Goal: Transaction & Acquisition: Obtain resource

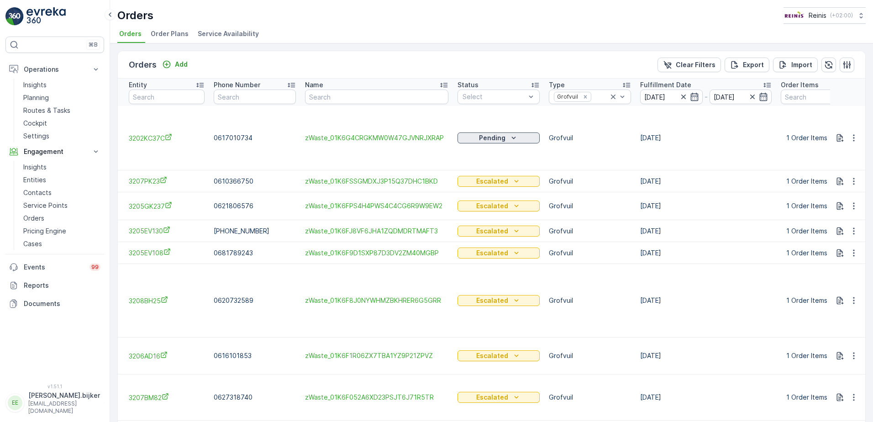
click at [516, 139] on div "Pending" at bounding box center [498, 137] width 75 height 9
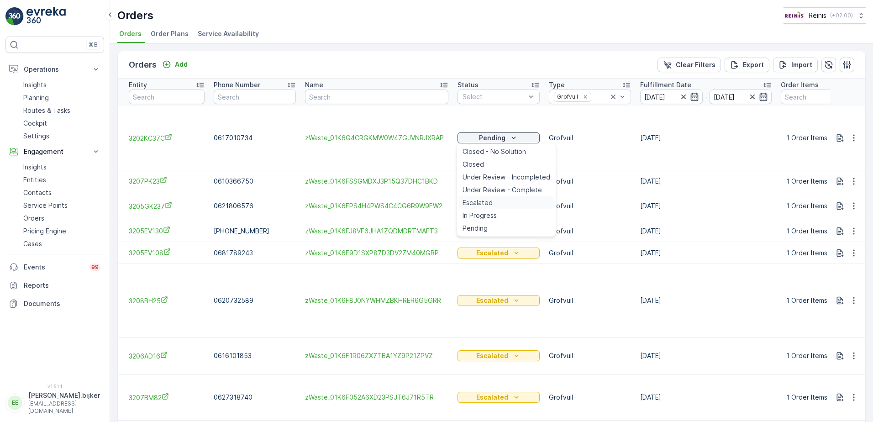
click at [479, 203] on span "Escalated" at bounding box center [477, 202] width 30 height 9
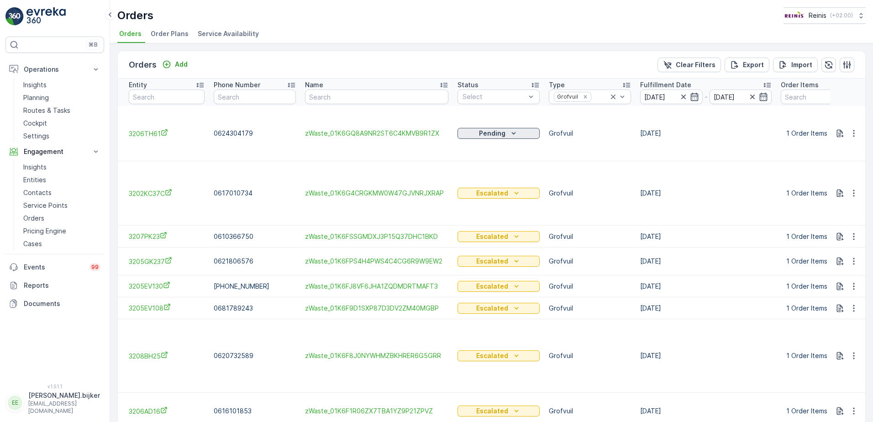
click at [512, 134] on icon "Pending" at bounding box center [514, 133] width 4 height 2
click at [486, 199] on span "Escalated" at bounding box center [477, 197] width 30 height 9
click at [39, 114] on p "Routes & Tasks" at bounding box center [46, 110] width 47 height 9
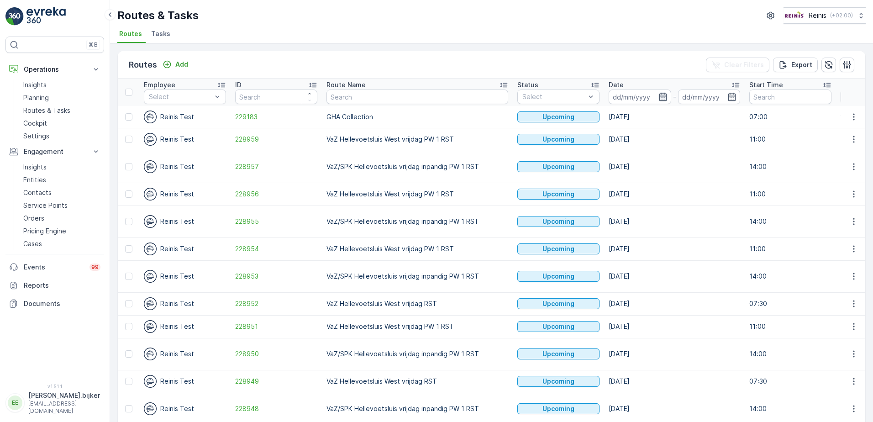
click at [658, 95] on icon "button" at bounding box center [662, 96] width 9 height 9
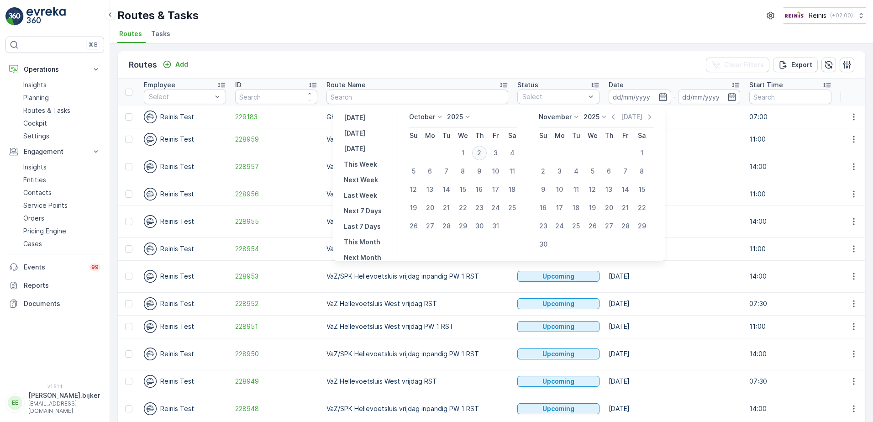
click at [483, 153] on div "2" at bounding box center [479, 153] width 15 height 15
type input "[DATE]"
click at [483, 153] on div "2" at bounding box center [479, 153] width 15 height 15
type input "[DATE]"
click at [483, 153] on div "2" at bounding box center [479, 153] width 15 height 15
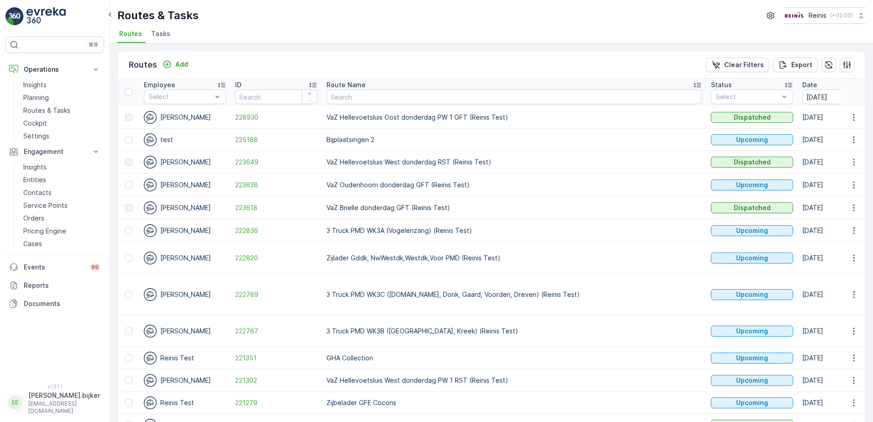
click at [693, 84] on icon at bounding box center [696, 85] width 7 height 5
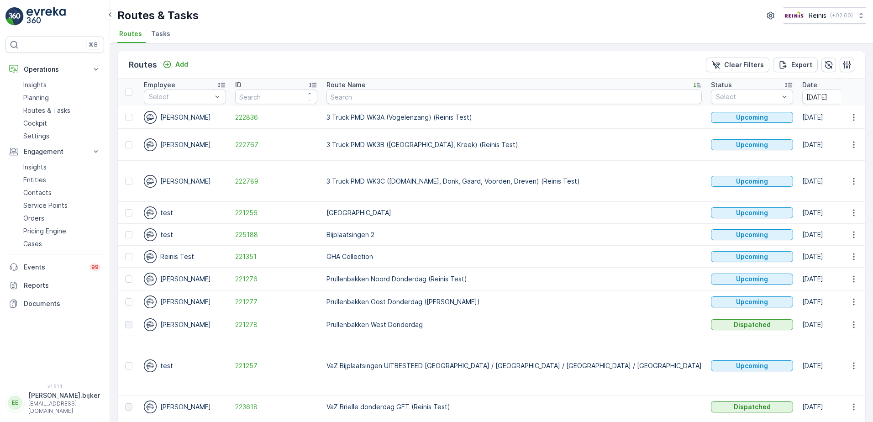
scroll to position [46, 0]
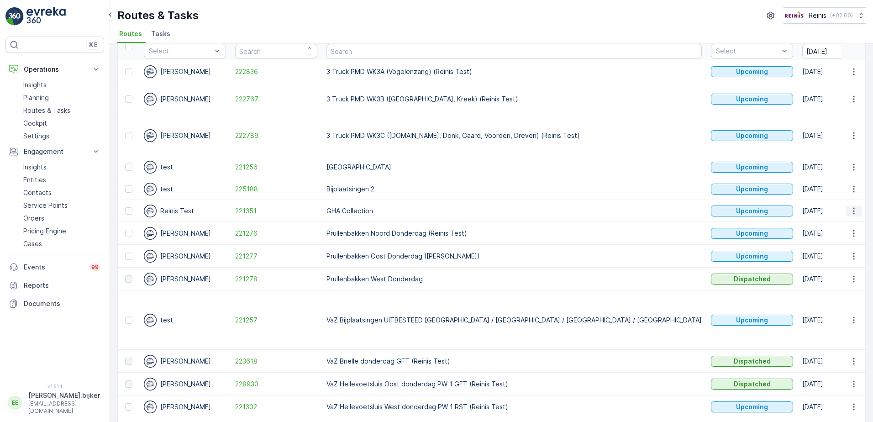
click at [850, 206] on icon "button" at bounding box center [853, 210] width 9 height 9
click at [840, 205] on span "See More Details" at bounding box center [831, 206] width 53 height 9
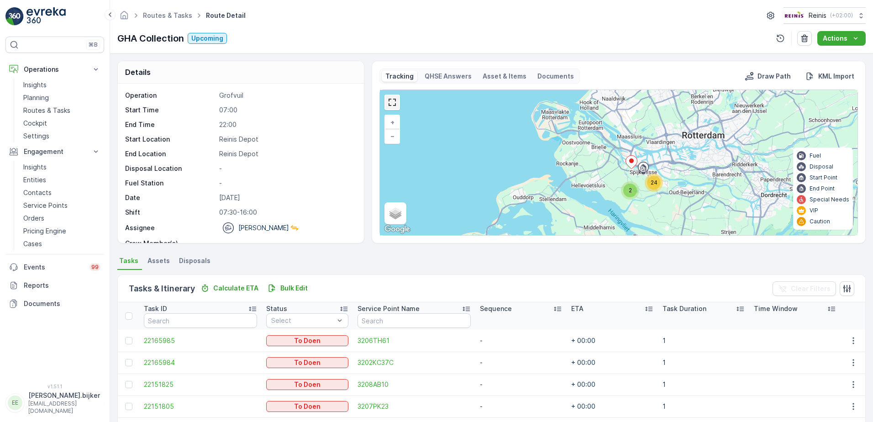
click at [392, 100] on link at bounding box center [392, 102] width 14 height 14
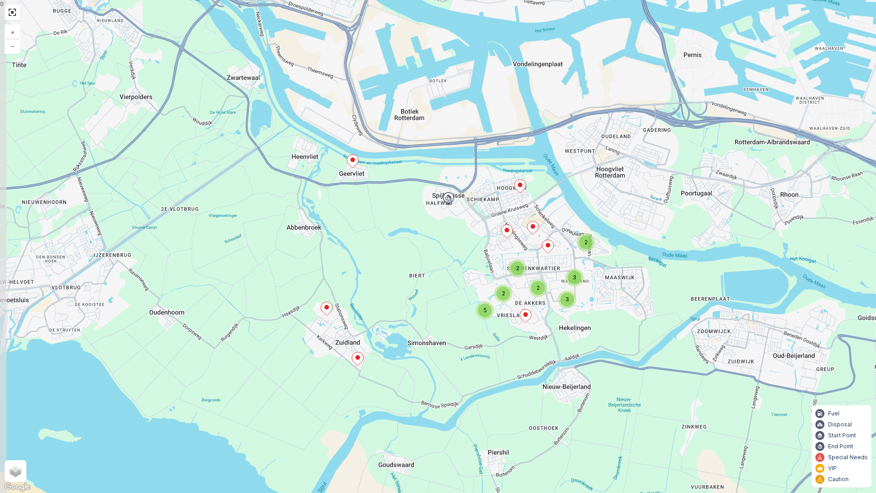
drag, startPoint x: 461, startPoint y: 342, endPoint x: 505, endPoint y: 245, distance: 106.8
click at [505, 245] on div "2 3 3 2 5 2 2 + − Satellite Roadmap Terrain Hybrid Leaflet Keyboard shortcuts M…" at bounding box center [438, 246] width 876 height 493
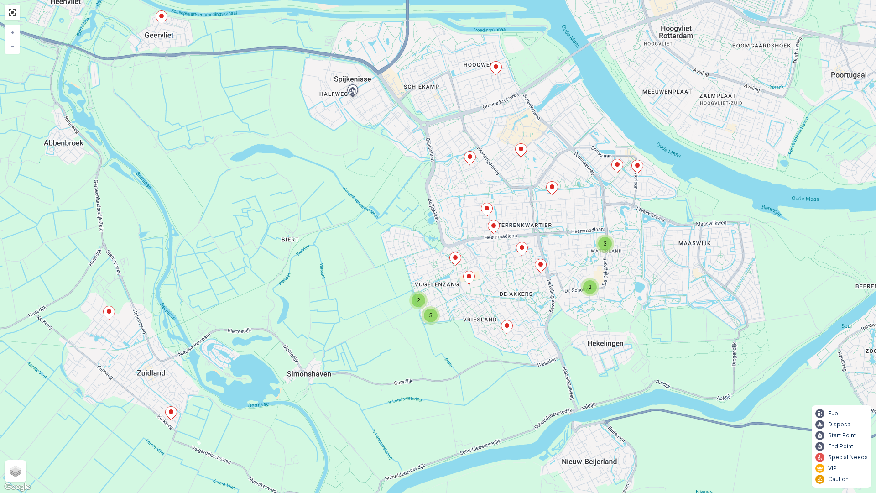
click at [600, 313] on div "3 3 2 3 + − Satellite Roadmap Terrain Hybrid Leaflet Keyboard shortcuts Map Dat…" at bounding box center [438, 246] width 876 height 493
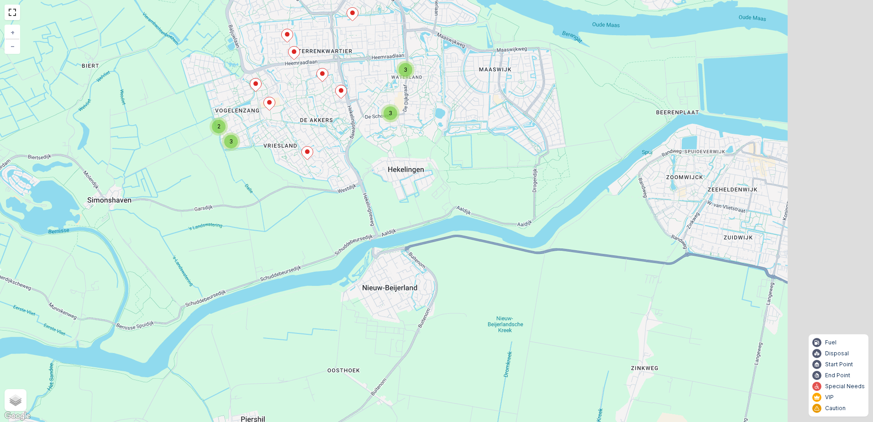
scroll to position [166, 0]
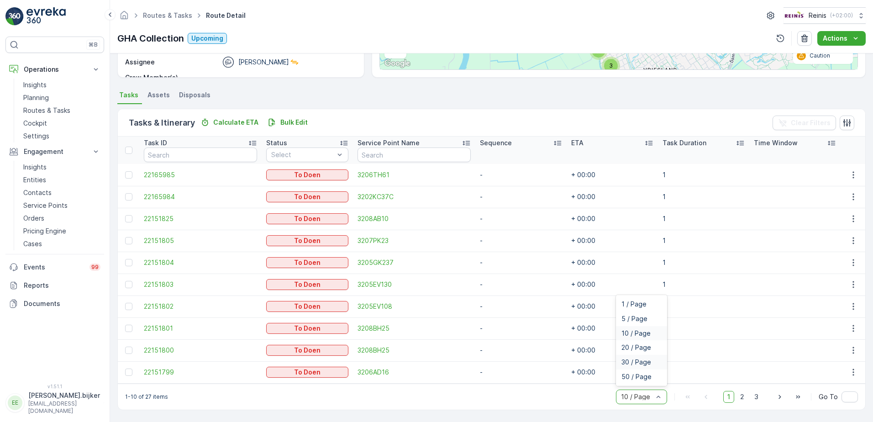
click at [641, 360] on span "30 / Page" at bounding box center [636, 361] width 30 height 7
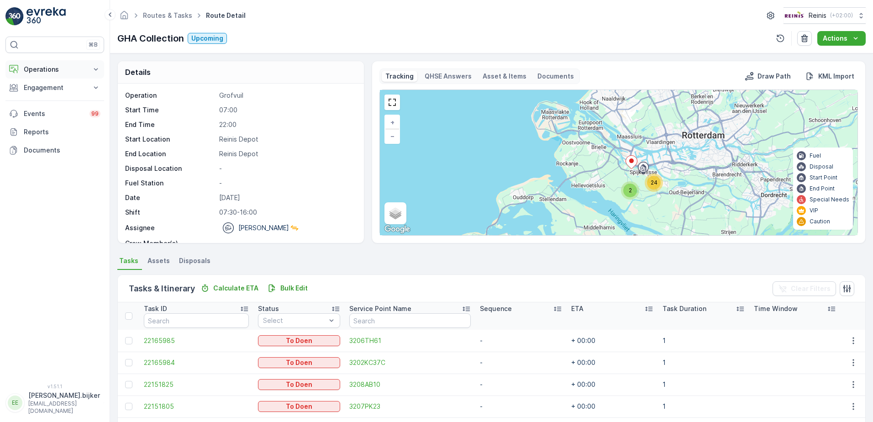
click at [40, 70] on p "Operations" at bounding box center [55, 69] width 62 height 9
click at [37, 154] on p "Engagement" at bounding box center [55, 151] width 62 height 9
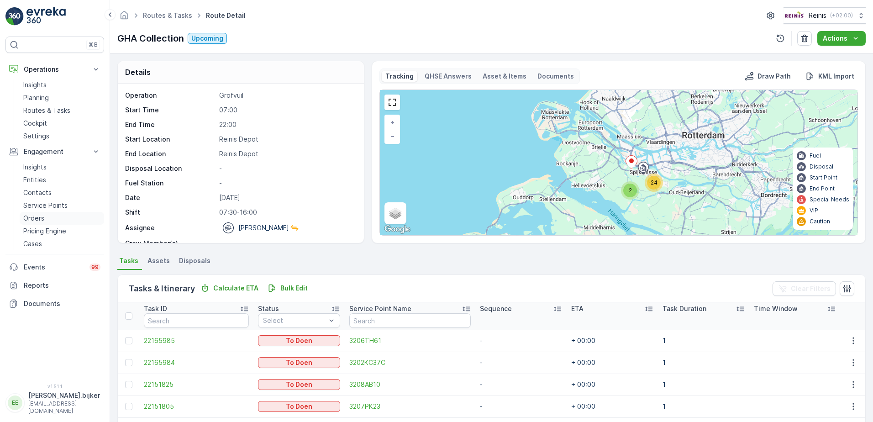
click at [40, 218] on p "Orders" at bounding box center [33, 218] width 21 height 9
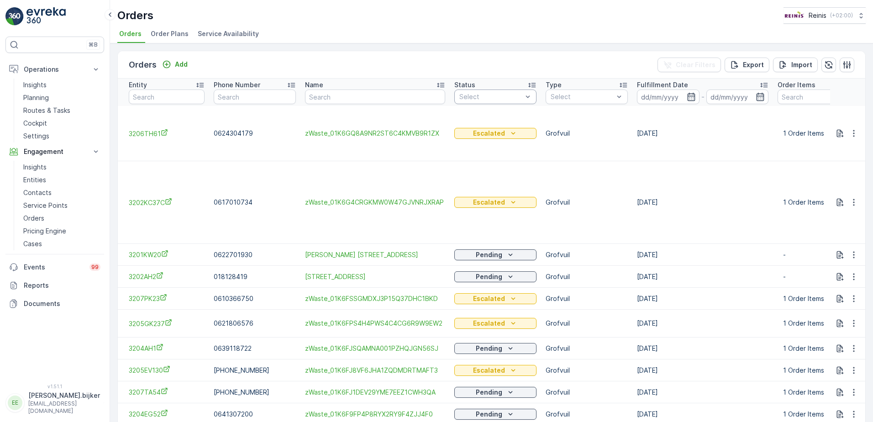
click at [602, 143] on td "Grofvuil" at bounding box center [586, 133] width 91 height 55
click at [558, 215] on div "Grofvuil" at bounding box center [568, 218] width 35 height 9
click at [682, 96] on input at bounding box center [668, 96] width 63 height 15
click at [687, 100] on icon "button" at bounding box center [691, 97] width 8 height 8
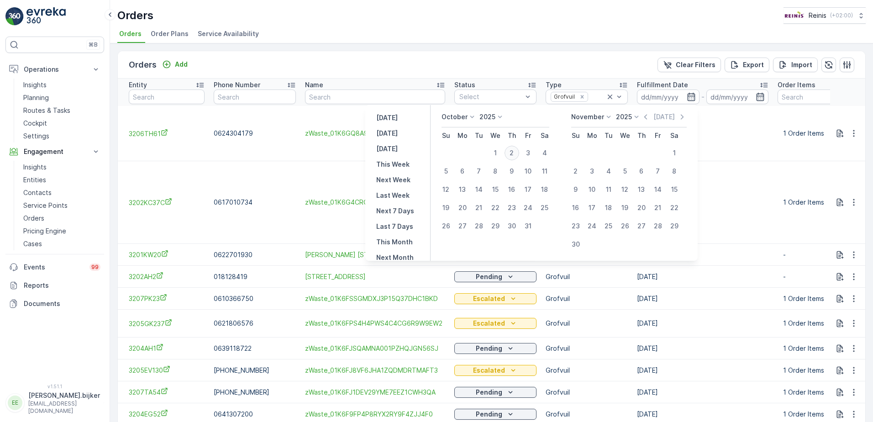
click at [514, 153] on div "2" at bounding box center [511, 153] width 15 height 15
type input "[DATE]"
click at [514, 153] on div "2" at bounding box center [511, 153] width 15 height 15
type input "[DATE]"
click at [514, 153] on div "2" at bounding box center [511, 153] width 15 height 15
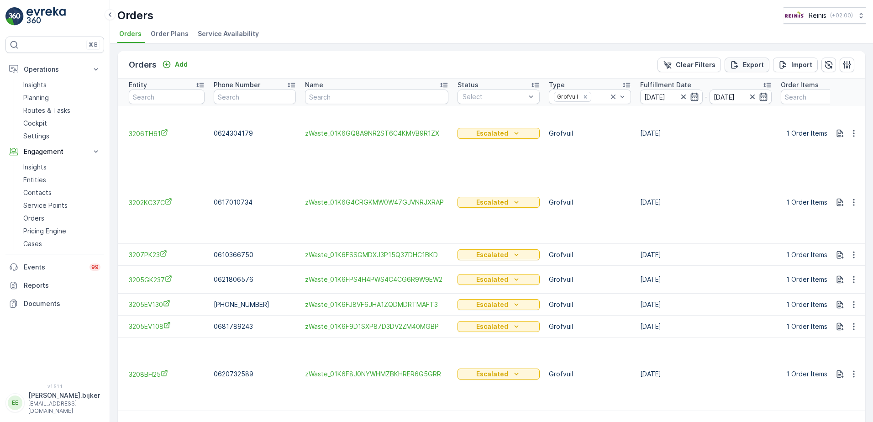
click at [748, 67] on p "Export" at bounding box center [752, 64] width 21 height 9
drag, startPoint x: 748, startPoint y: 67, endPoint x: 648, endPoint y: 28, distance: 106.8
click at [648, 28] on ul "Orders Order Plans Service Availability" at bounding box center [487, 35] width 741 height 16
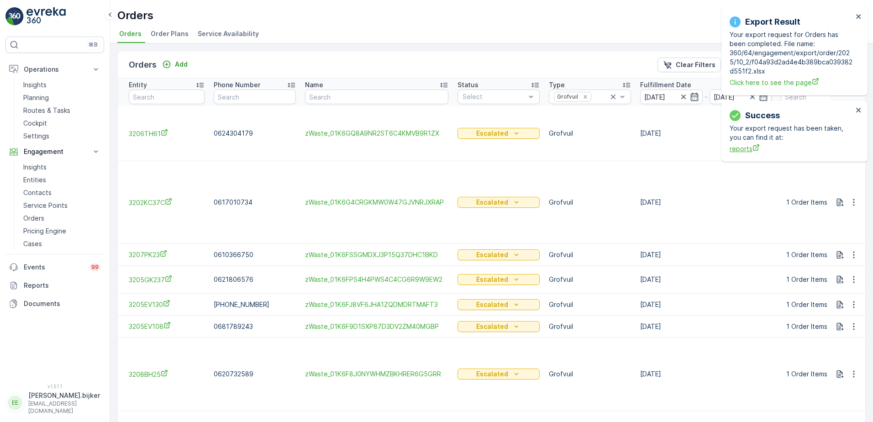
click at [745, 124] on div "Your export request has been taken, you can find it at: reports" at bounding box center [790, 139] width 123 height 30
click at [771, 84] on span "Click here to see the page" at bounding box center [790, 83] width 123 height 10
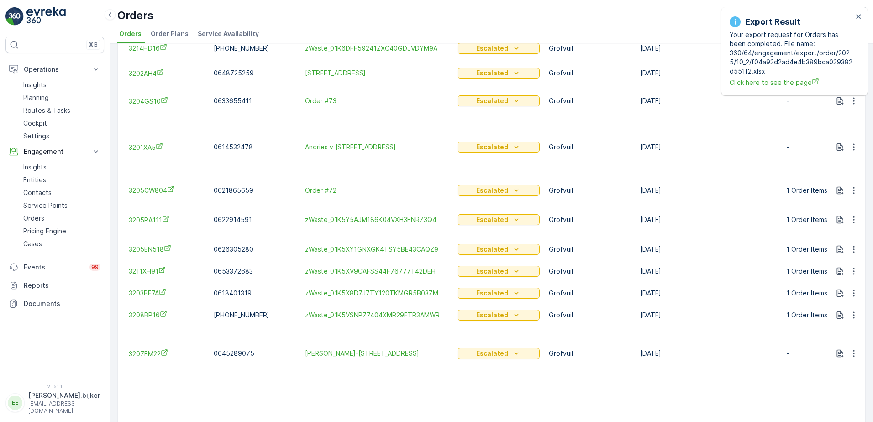
scroll to position [730, 0]
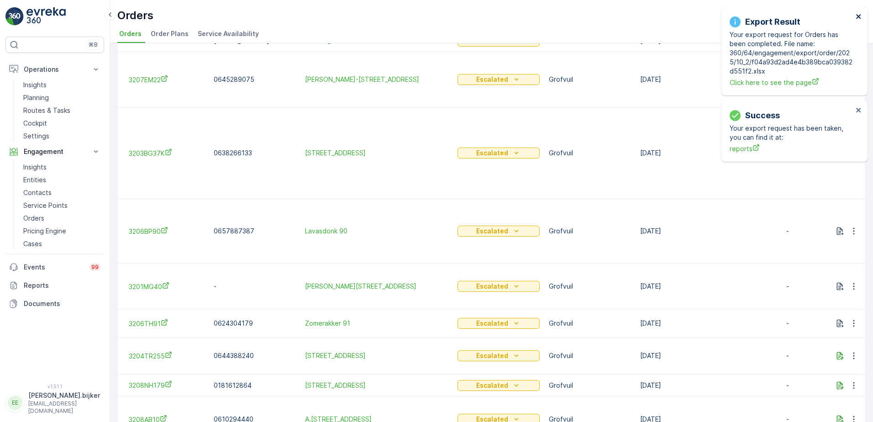
click at [860, 18] on icon "close" at bounding box center [858, 16] width 6 height 7
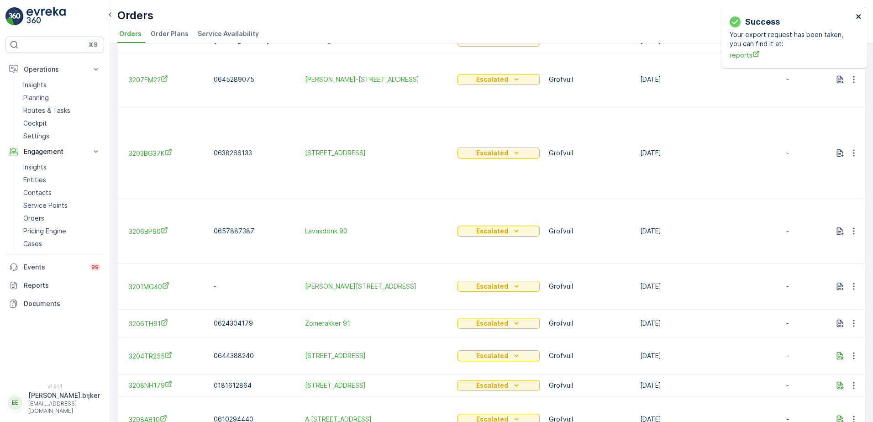
click at [857, 17] on icon "close" at bounding box center [858, 16] width 5 height 5
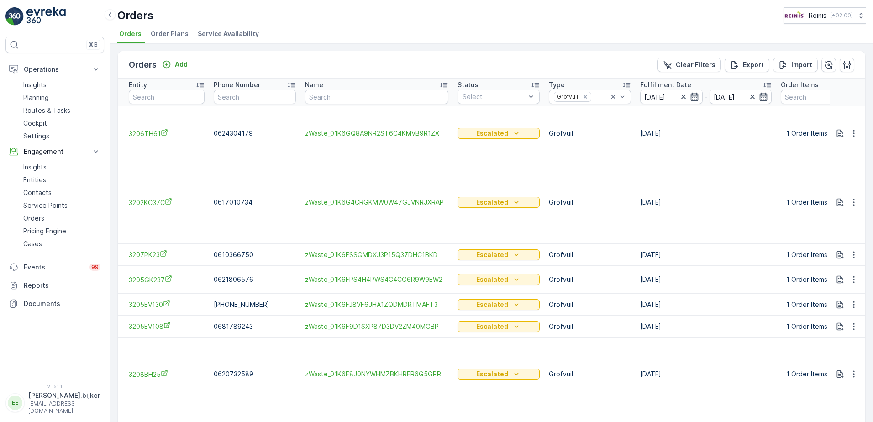
scroll to position [46, 0]
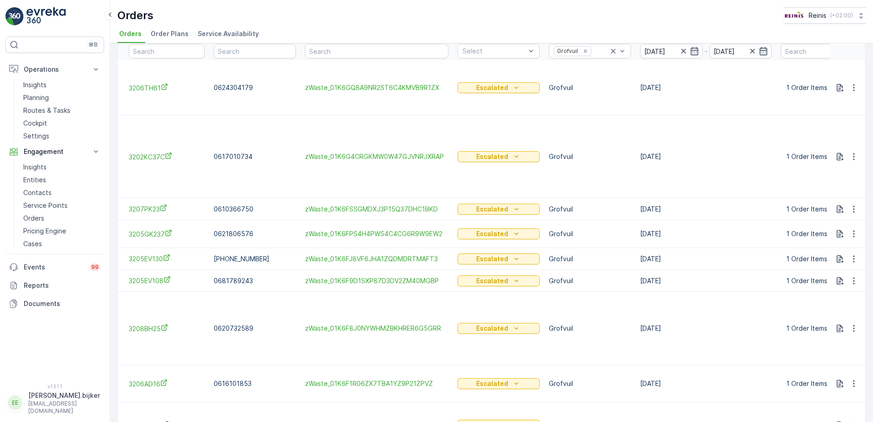
click at [478, 19] on div "Orders Reinis ( +02:00 )" at bounding box center [491, 15] width 748 height 16
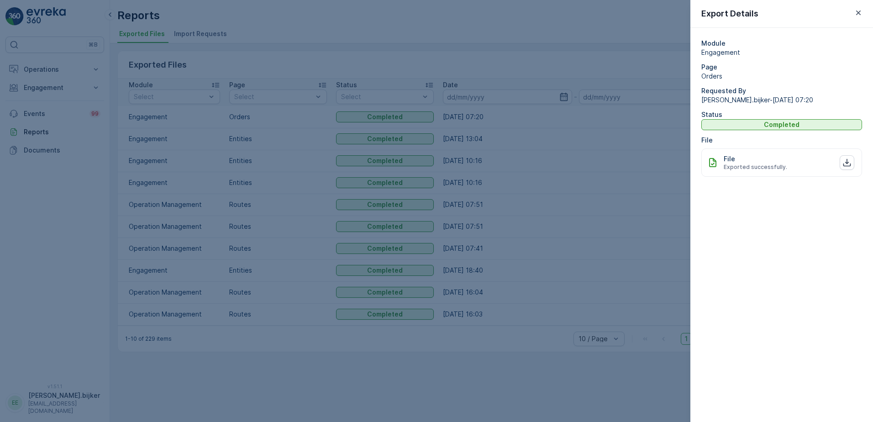
click at [725, 164] on span "Exported successfully." at bounding box center [754, 166] width 63 height 7
click at [849, 160] on icon "button" at bounding box center [846, 162] width 9 height 9
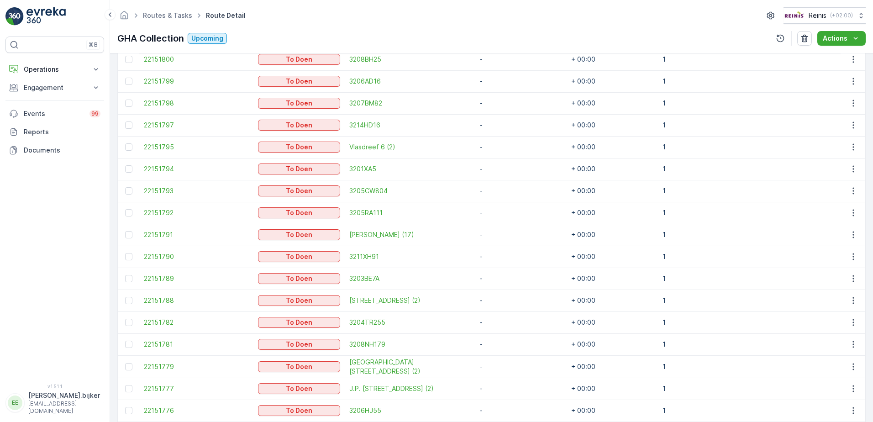
scroll to position [538, 0]
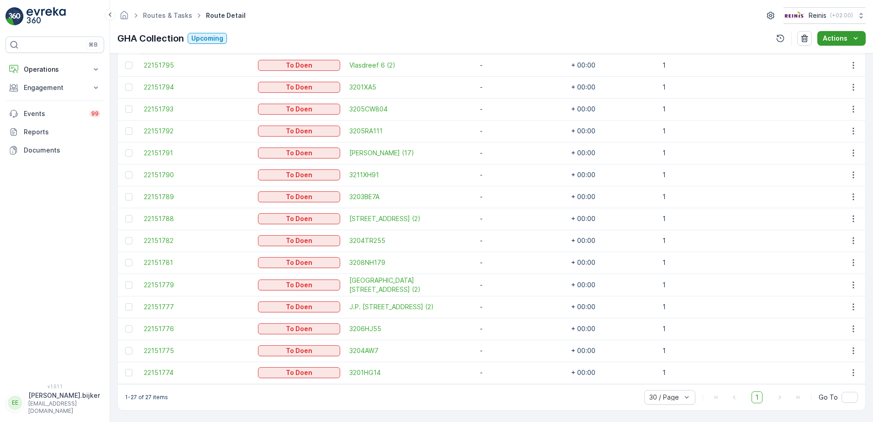
click at [857, 37] on icon "Actions" at bounding box center [855, 38] width 9 height 9
click at [723, 29] on div "Routes & Tasks Route Detail Reinis ( +02:00 ) GHA Collection Upcoming Actions" at bounding box center [491, 26] width 763 height 53
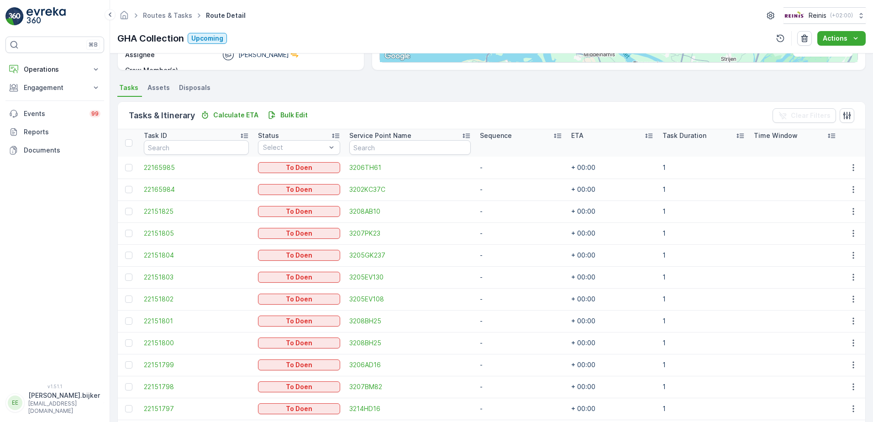
scroll to position [0, 0]
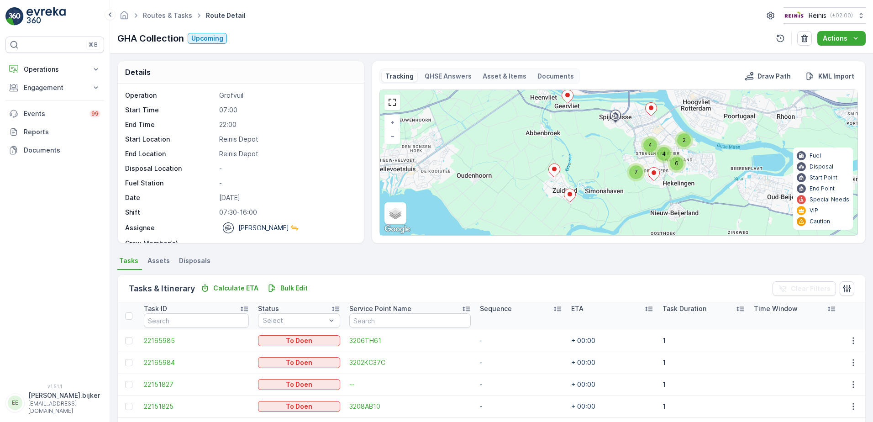
click at [466, 16] on div "Routes & Tasks Route Detail Reinis ( +02:00 )" at bounding box center [491, 15] width 748 height 16
click at [570, 33] on div "GHA Collection Upcoming Actions" at bounding box center [491, 38] width 748 height 15
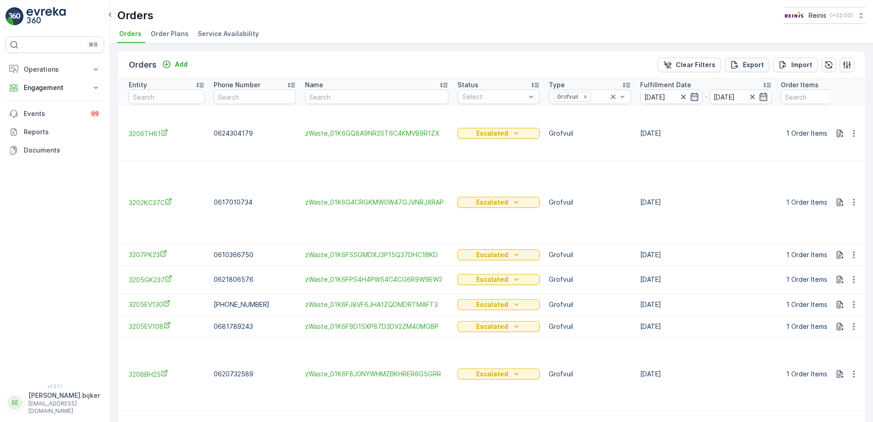
click at [740, 64] on div "Export" at bounding box center [747, 64] width 34 height 9
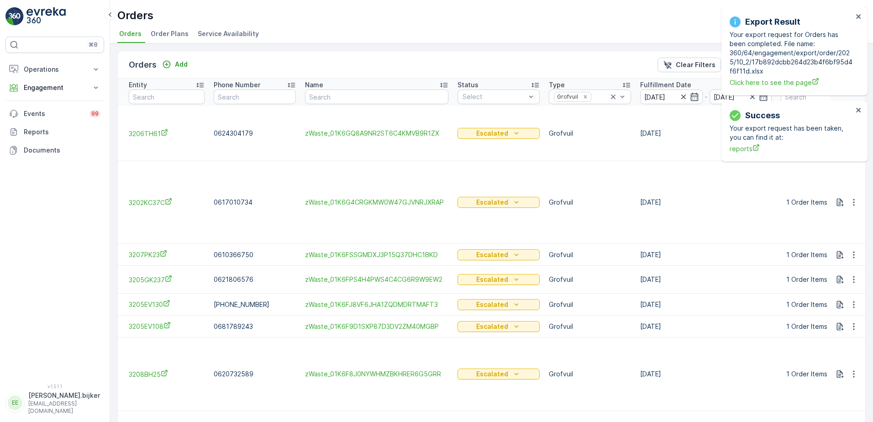
click at [739, 11] on div "Success Your export request has been taken, you can find it at: reports Export …" at bounding box center [792, 9] width 146 height 4
click at [759, 84] on span "Click here to see the page" at bounding box center [790, 83] width 123 height 10
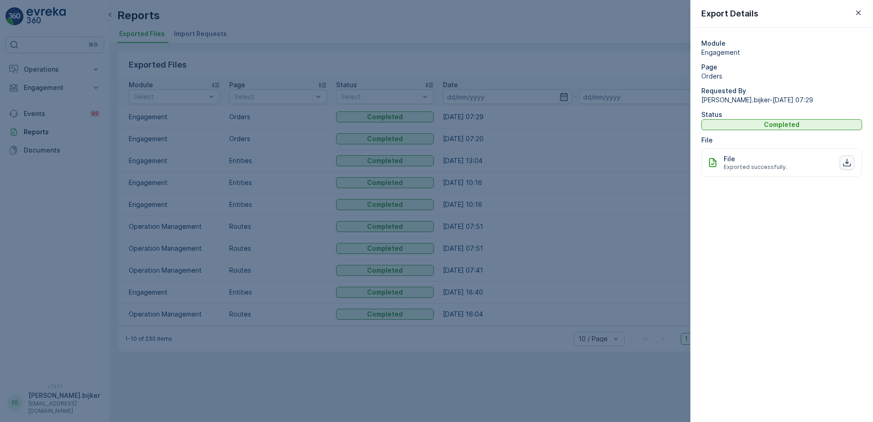
click at [846, 162] on icon "button" at bounding box center [846, 162] width 9 height 9
